Goal: Task Accomplishment & Management: Manage account settings

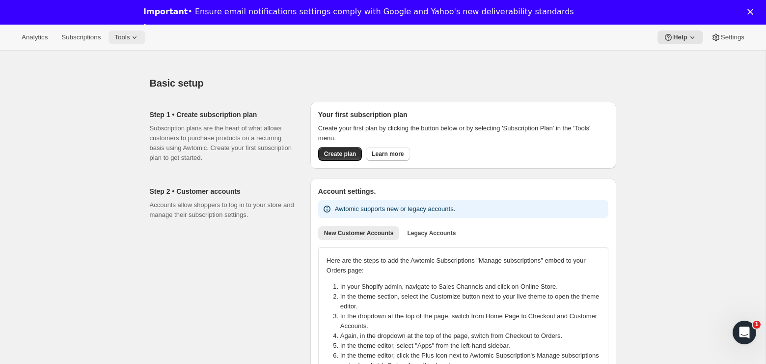
click at [129, 35] on span "Tools" at bounding box center [121, 37] width 15 height 8
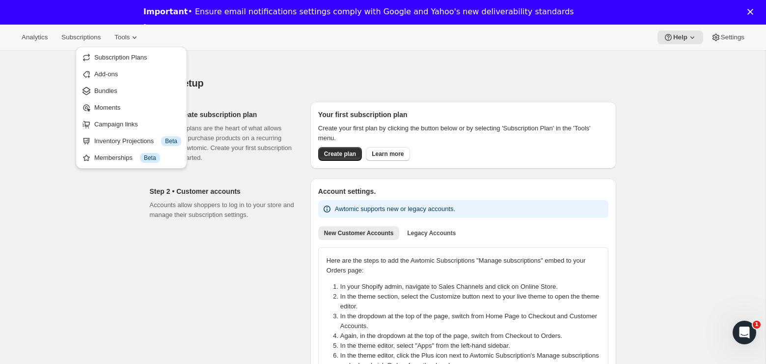
click at [725, 29] on div "Analytics Subscriptions Tools Help Settings" at bounding box center [383, 38] width 766 height 26
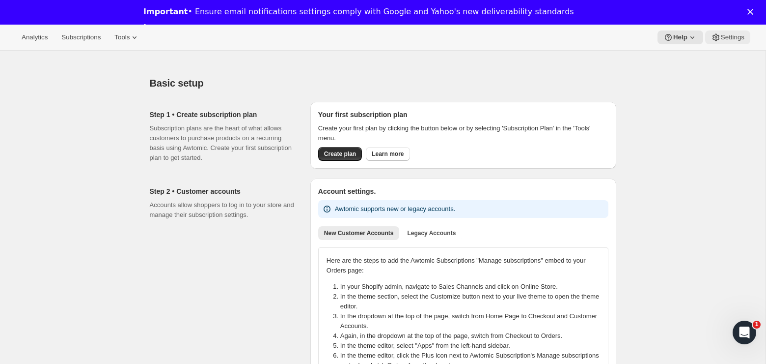
click at [727, 36] on span "Settings" at bounding box center [733, 37] width 24 height 8
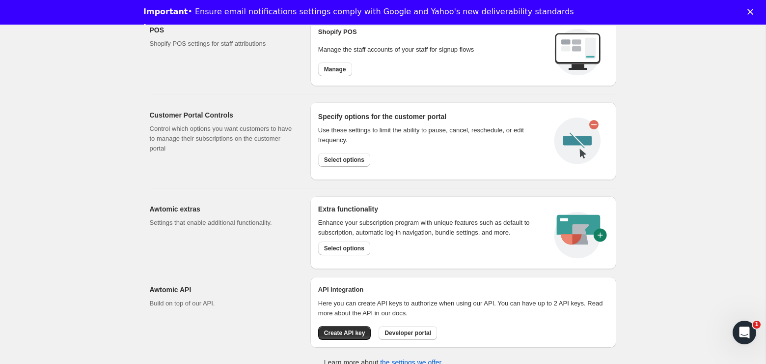
scroll to position [459, 0]
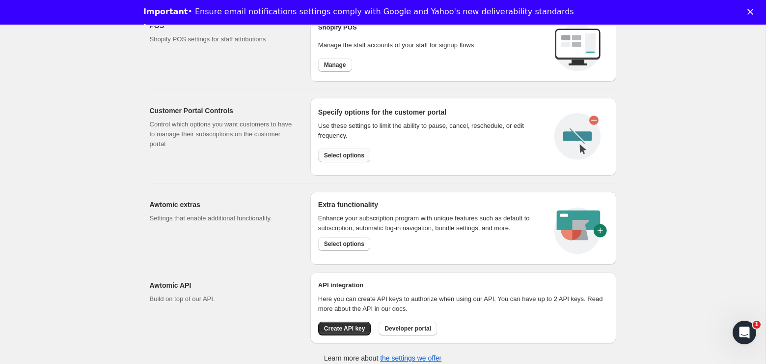
click at [350, 156] on span "Select options" at bounding box center [344, 155] width 40 height 8
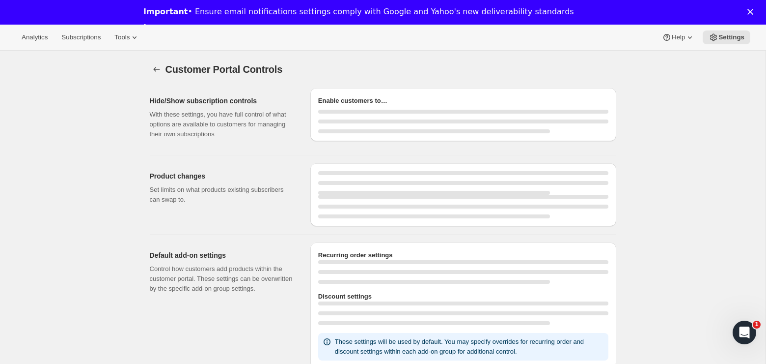
select select "INTERVAL"
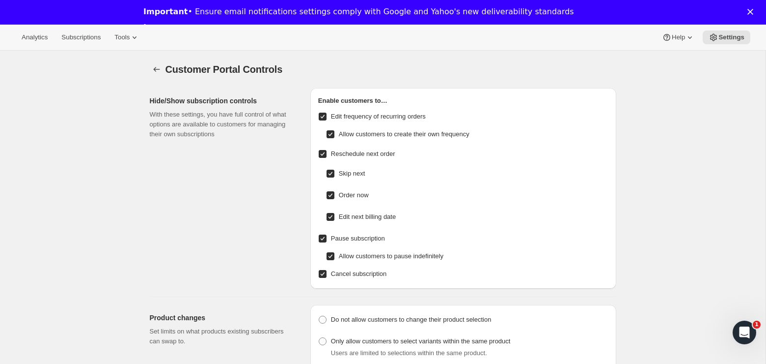
click at [316, 68] on div "Customer Portal Controls" at bounding box center [307, 69] width 282 height 14
click at [725, 40] on span "Settings" at bounding box center [732, 37] width 26 height 8
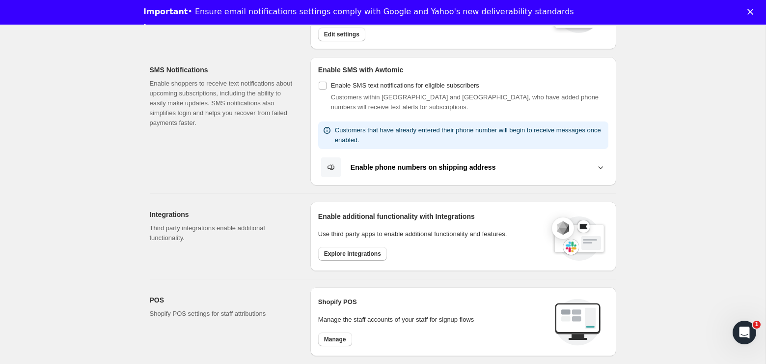
scroll to position [466, 0]
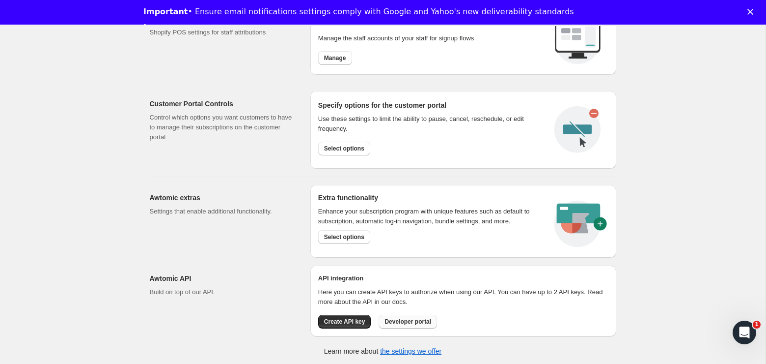
click at [406, 323] on span "Developer portal" at bounding box center [408, 321] width 47 height 8
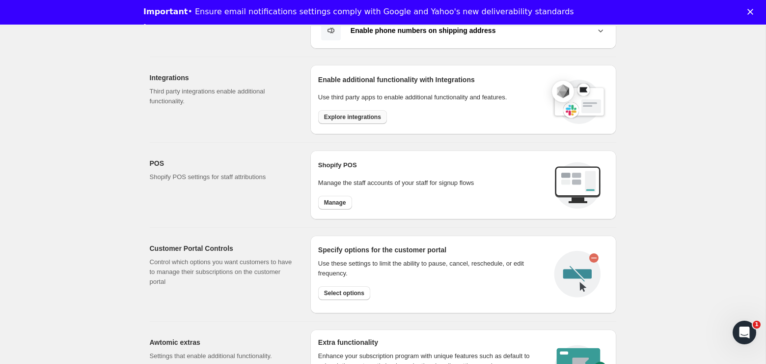
scroll to position [268, 0]
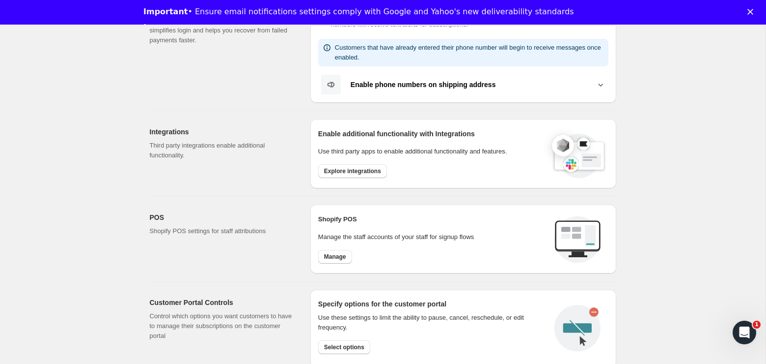
click at [344, 177] on div "Enable additional functionality with Integrations Use third party apps to enabl…" at bounding box center [463, 154] width 290 height 54
click at [345, 168] on span "Explore integrations" at bounding box center [352, 171] width 57 height 8
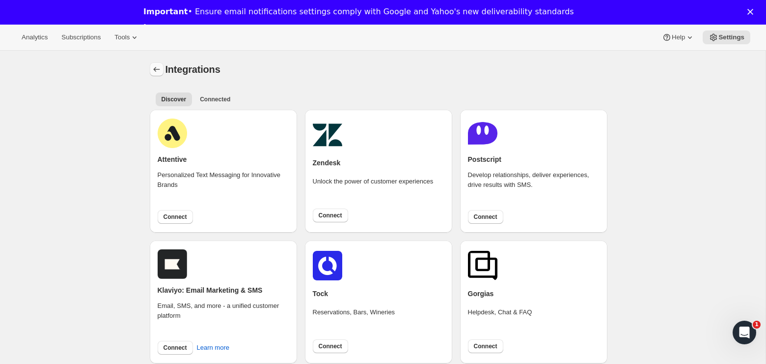
click at [150, 67] on button "Settings" at bounding box center [157, 69] width 14 height 14
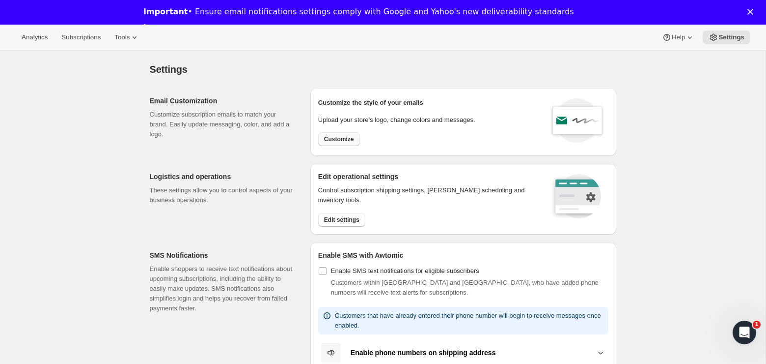
scroll to position [67, 0]
